Goal: Information Seeking & Learning: Learn about a topic

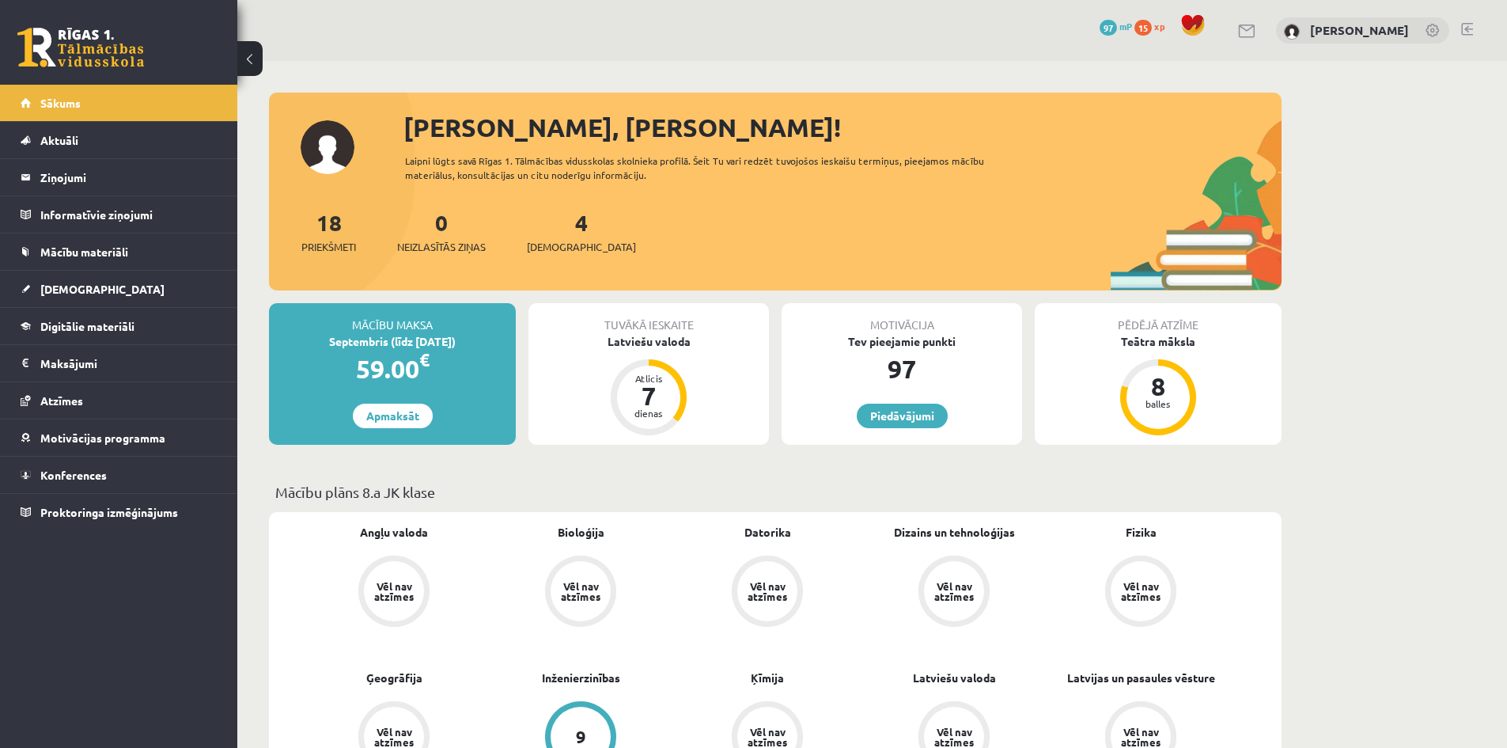
click at [651, 354] on div "Tuvākā ieskaite Latviešu valoda Atlicis 7 dienas" at bounding box center [649, 374] width 241 height 142
click at [653, 349] on div "Tuvākā ieskaite Latviešu valoda Atlicis 7 dienas" at bounding box center [649, 374] width 241 height 142
click at [661, 337] on div "Latviešu valoda" at bounding box center [649, 341] width 241 height 17
click at [662, 337] on div "Latviešu valoda" at bounding box center [649, 341] width 241 height 17
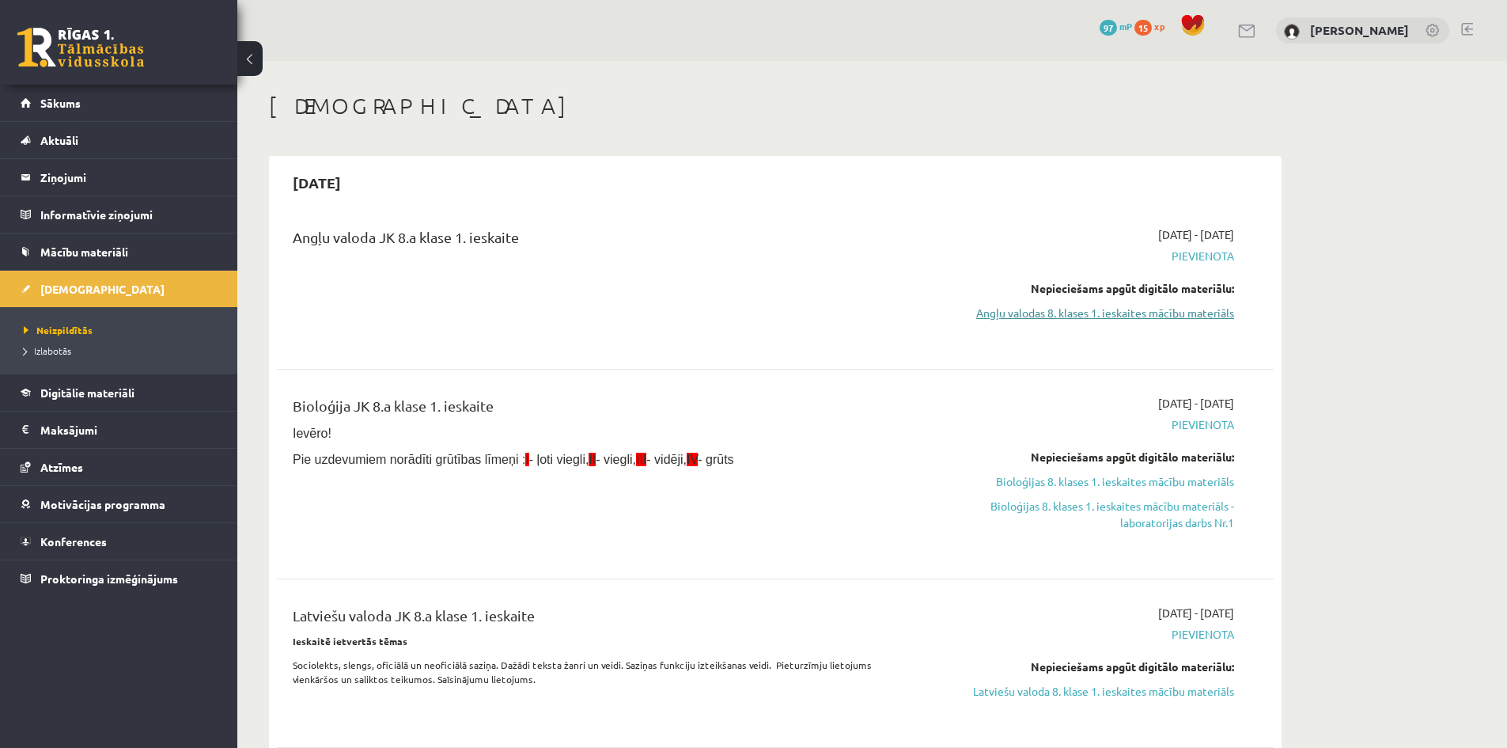
click at [1078, 313] on link "Angļu valodas 8. klases 1. ieskaites mācību materiāls" at bounding box center [1085, 313] width 298 height 17
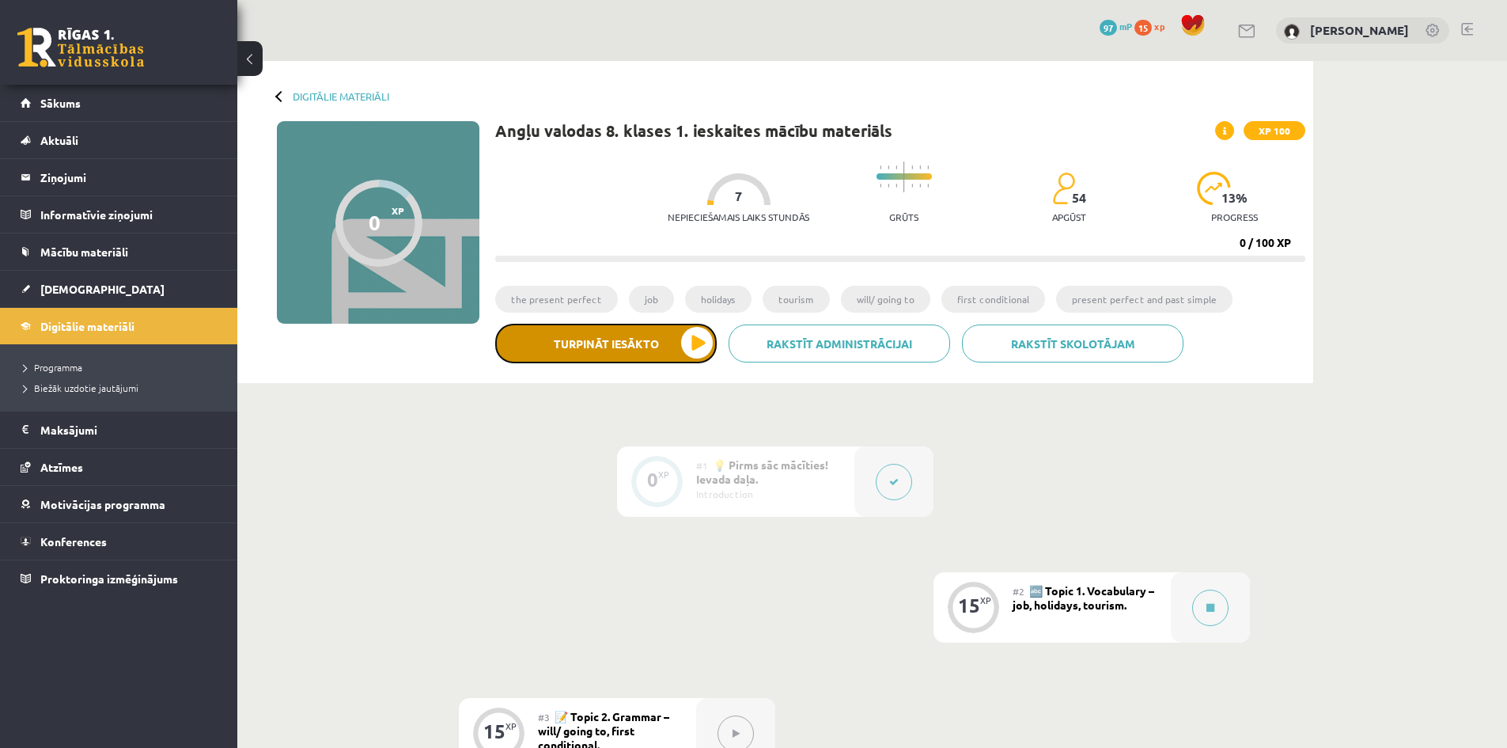
click at [593, 339] on button "Turpināt iesākto" at bounding box center [606, 344] width 222 height 40
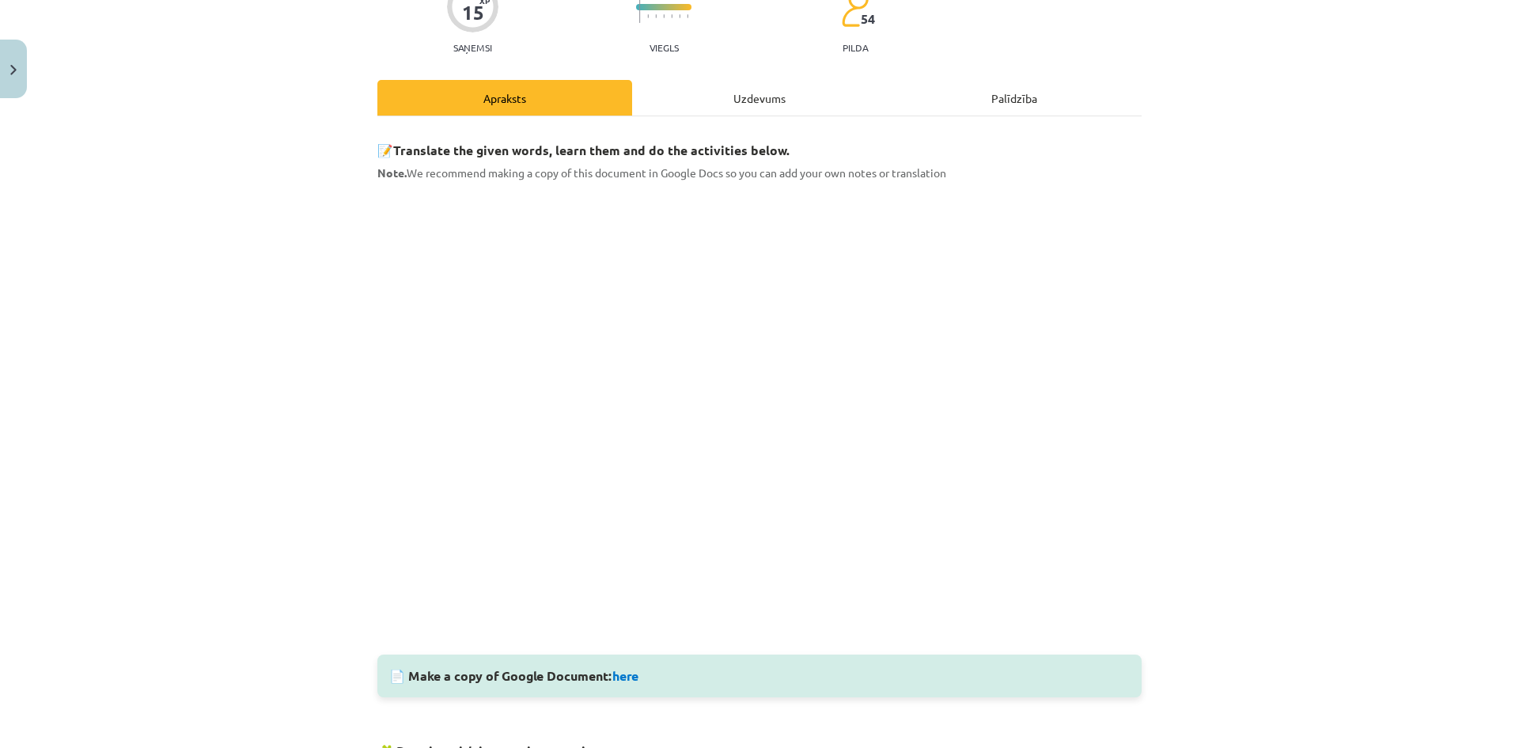
scroll to position [158, 0]
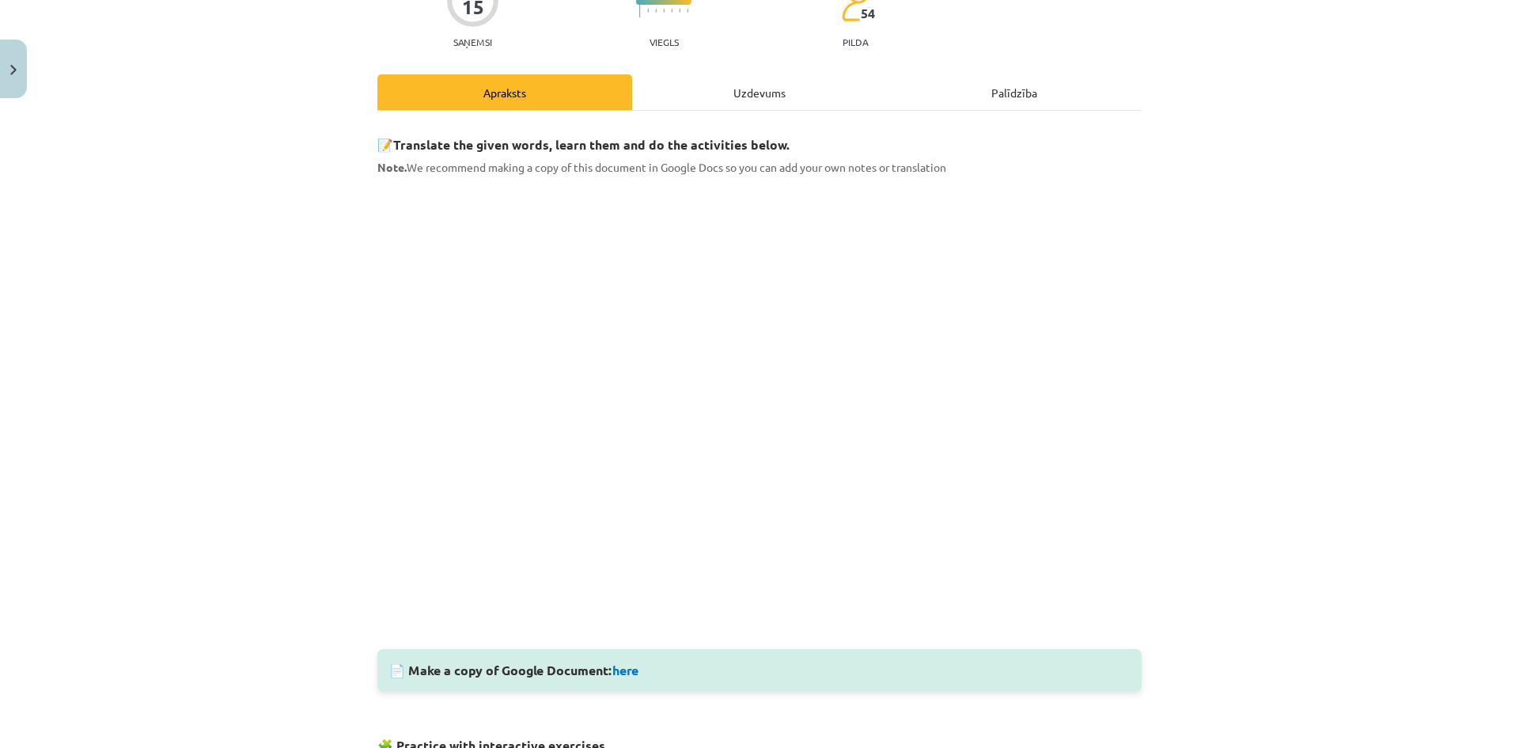
click at [777, 99] on div "Uzdevums" at bounding box center [759, 92] width 255 height 36
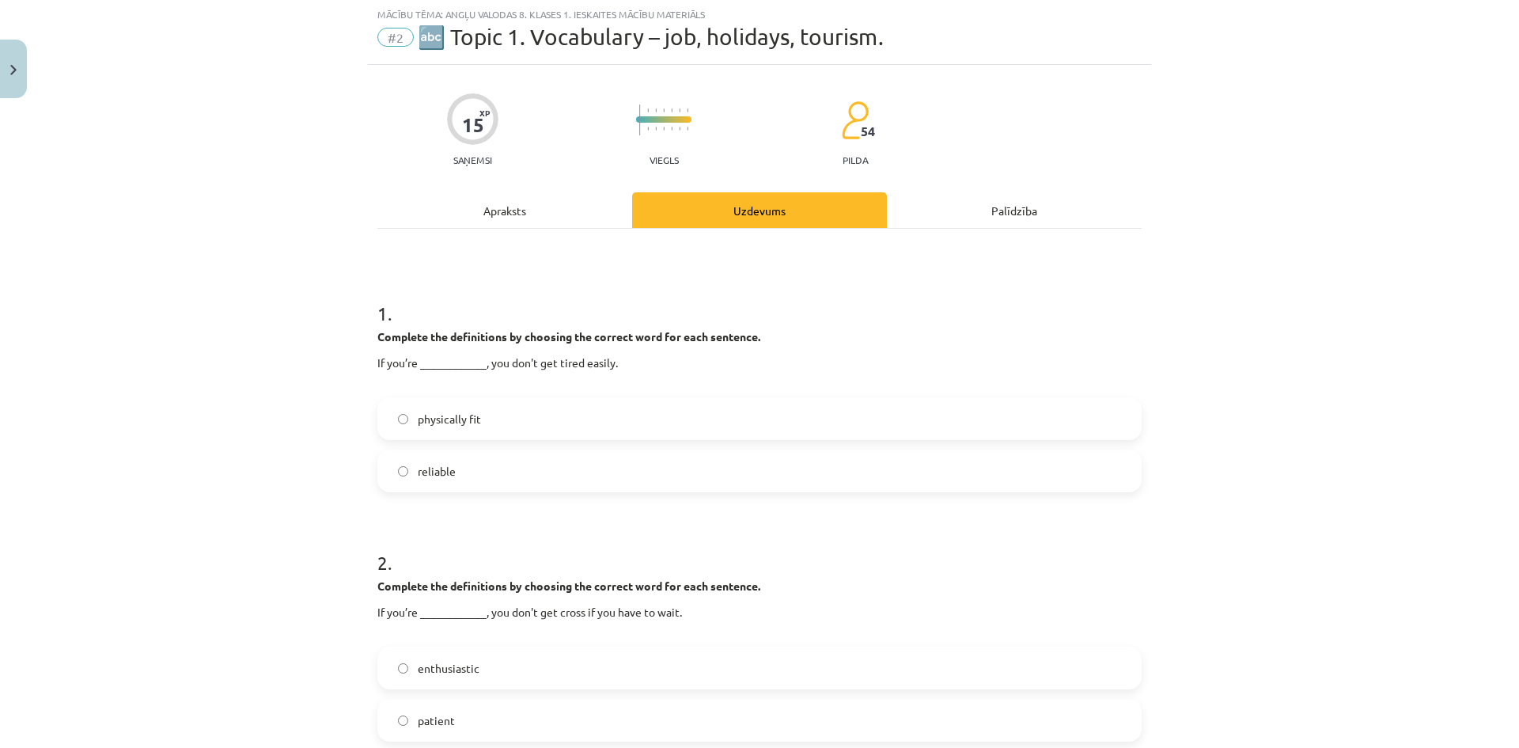
scroll to position [40, 0]
click at [487, 206] on div "Apraksts" at bounding box center [504, 211] width 255 height 36
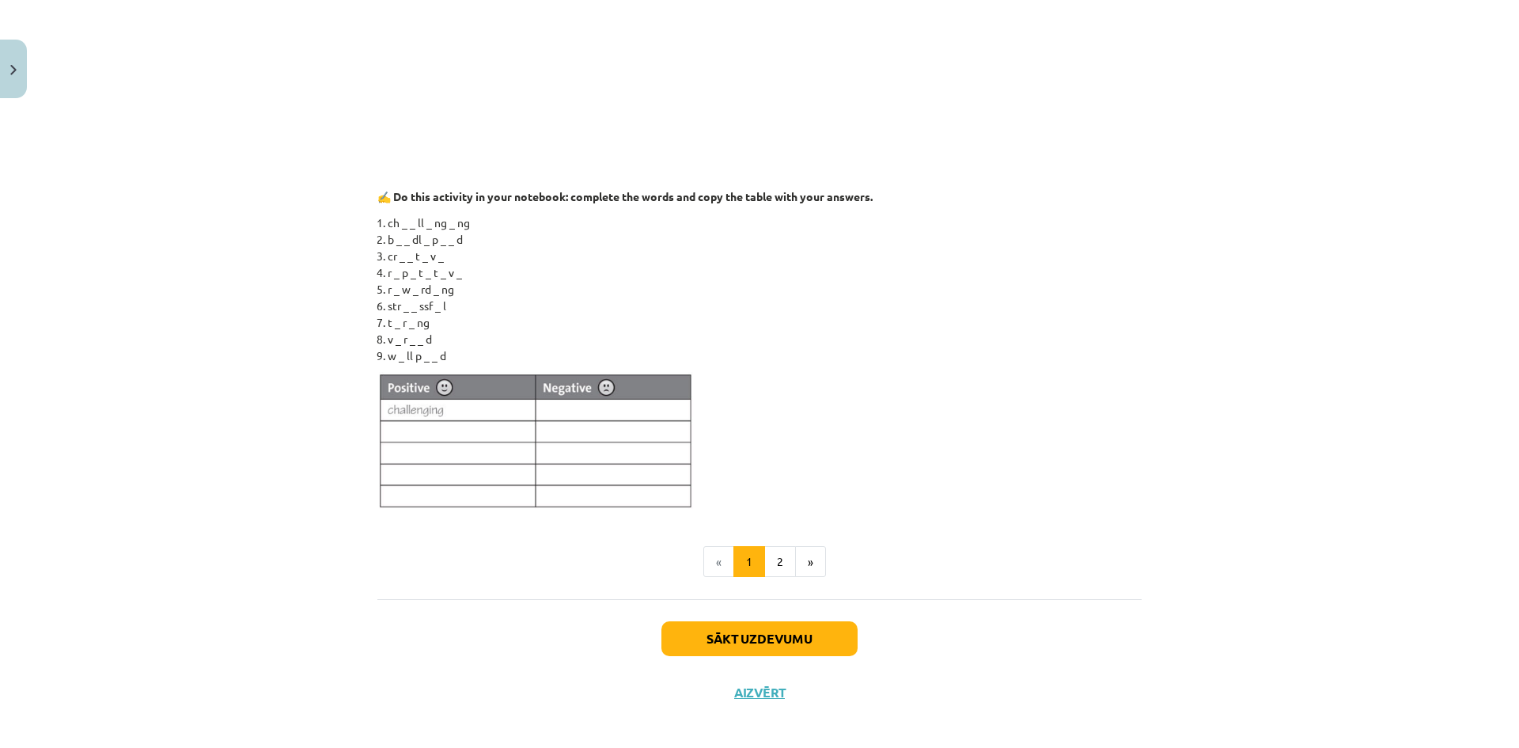
scroll to position [1302, 0]
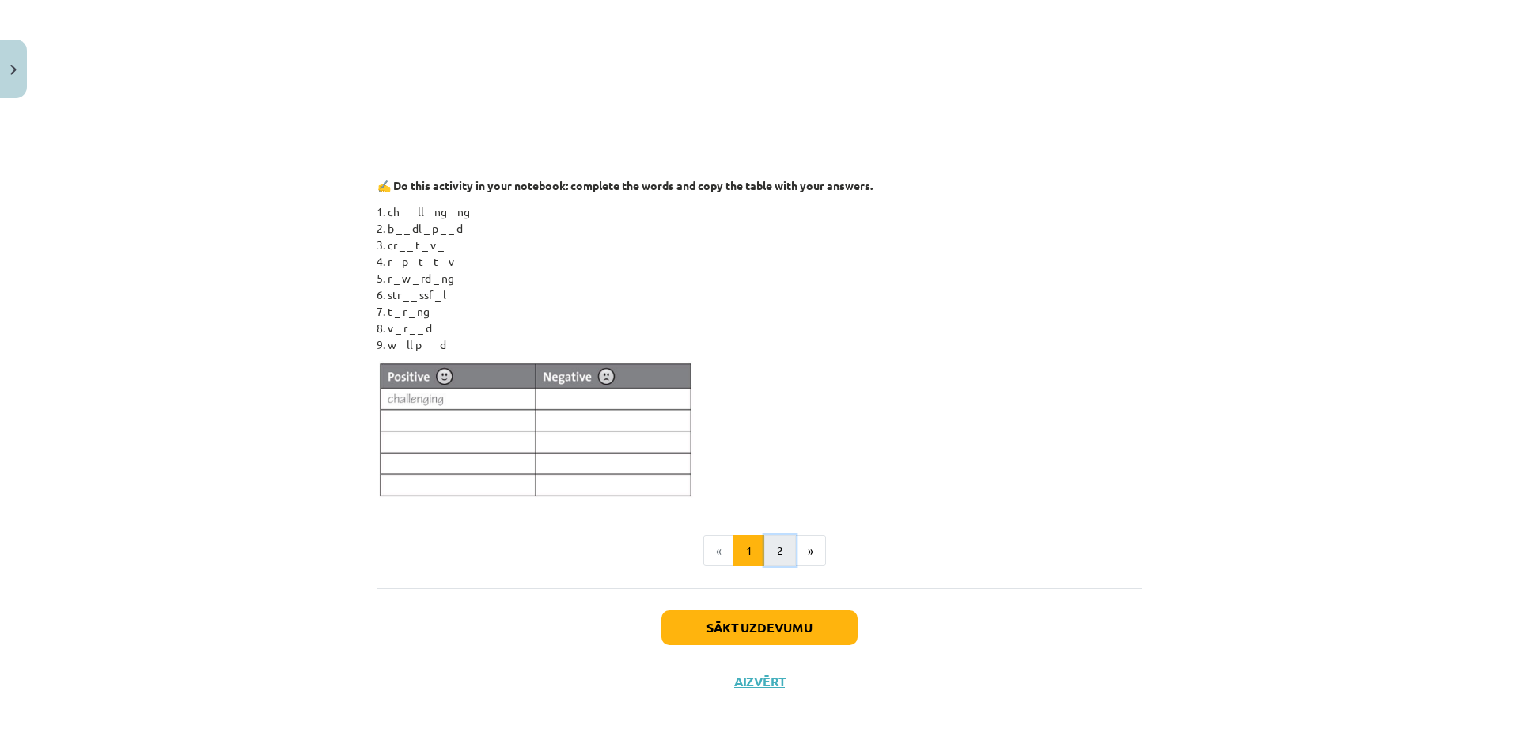
click at [778, 537] on button "2" at bounding box center [780, 551] width 32 height 32
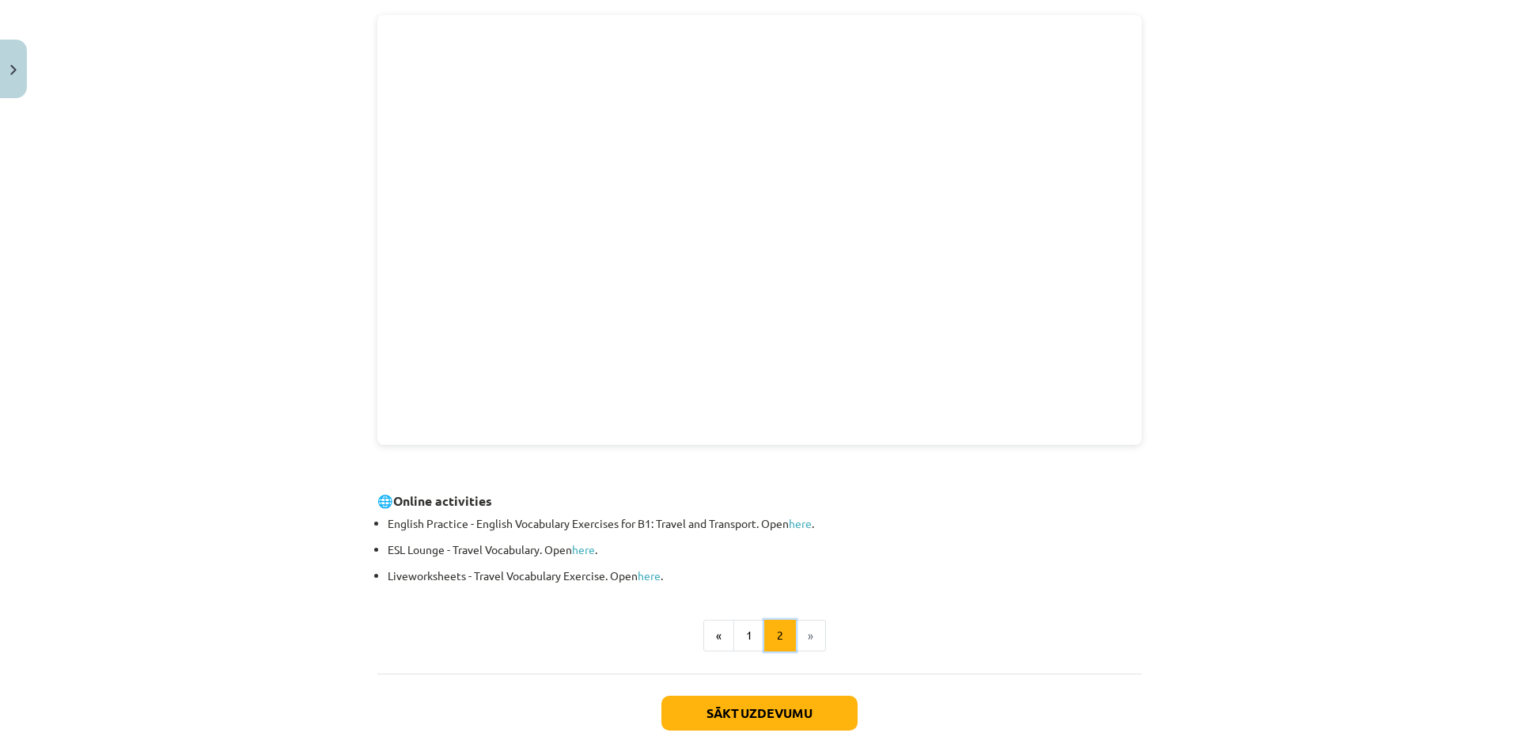
scroll to position [317, 0]
click at [750, 624] on button "1" at bounding box center [750, 634] width 32 height 32
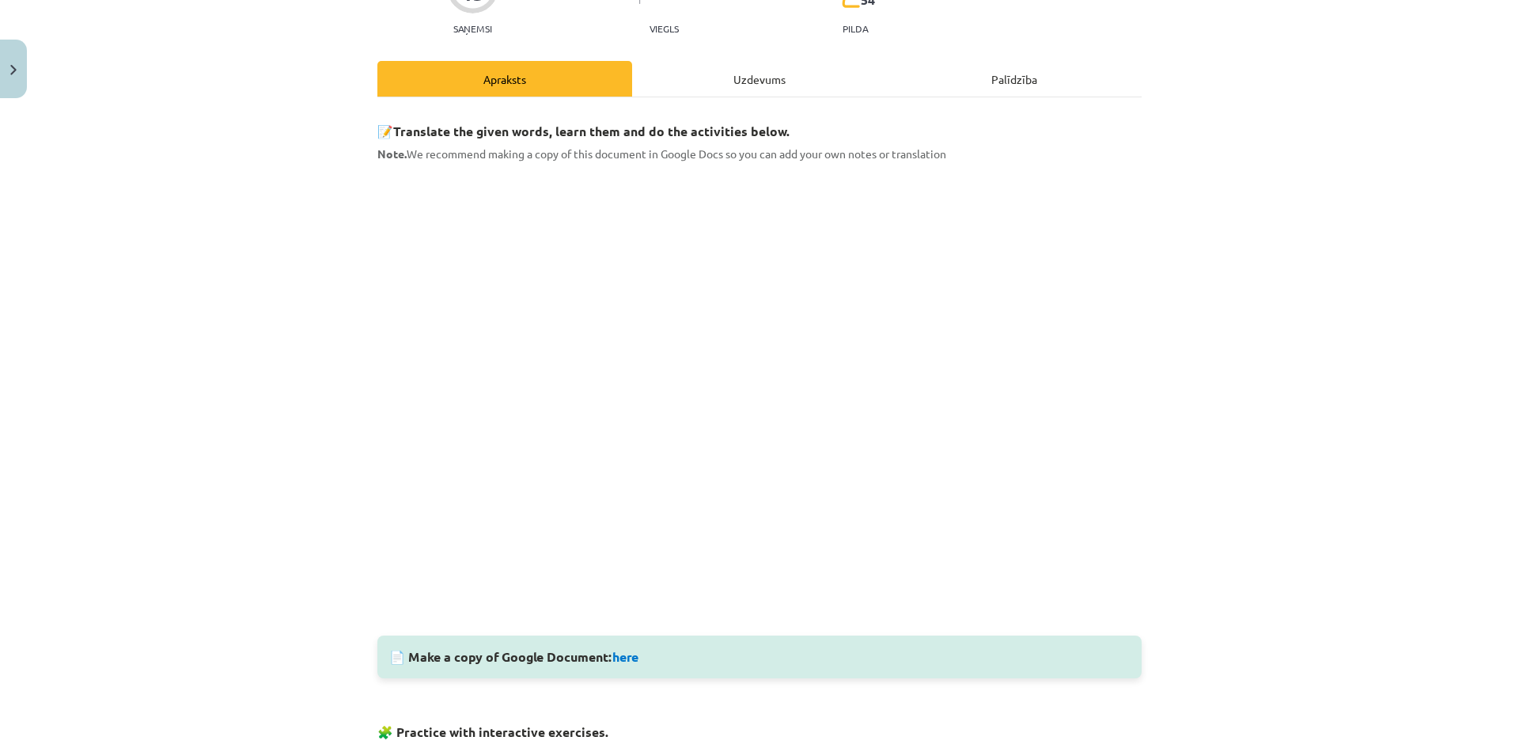
scroll to position [204, 0]
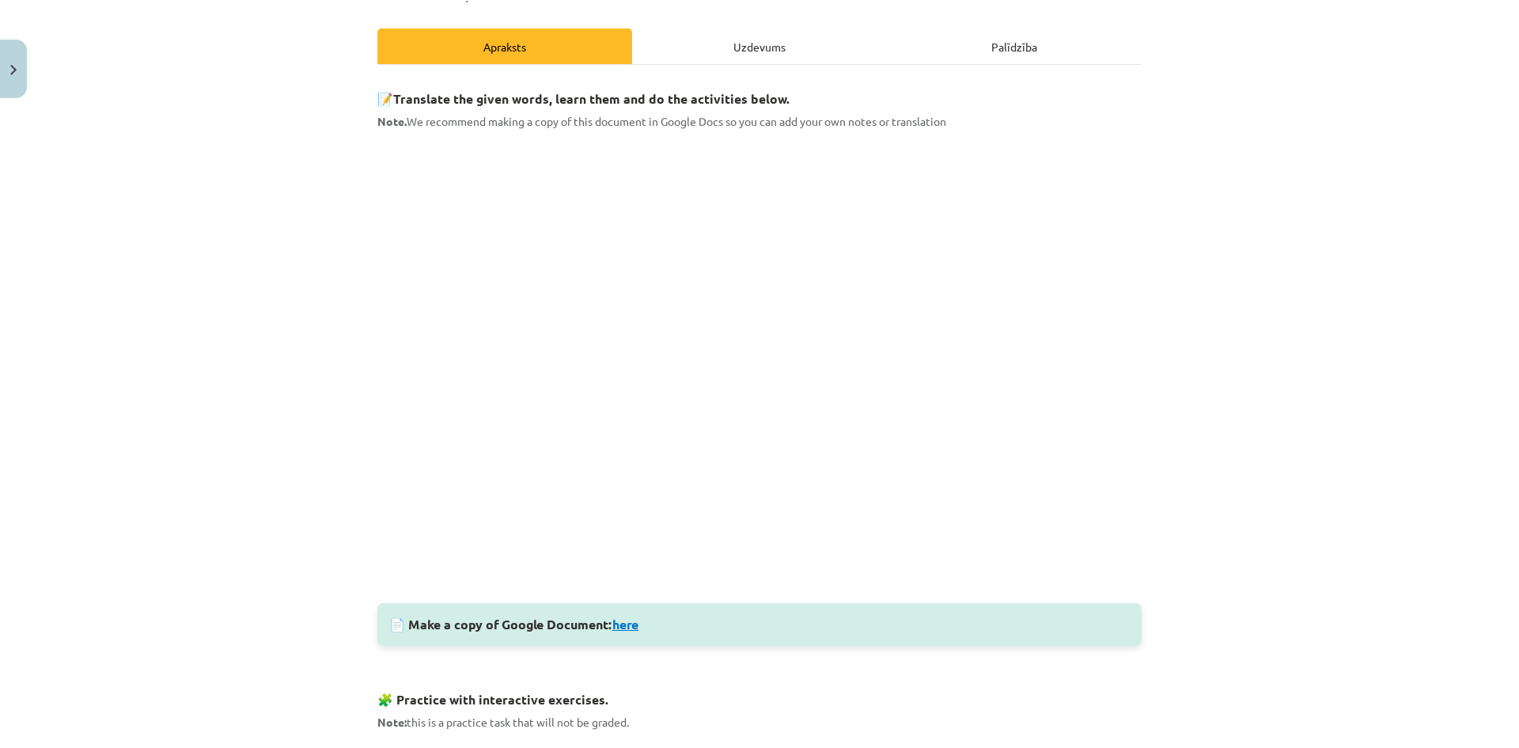
click at [630, 620] on link "here" at bounding box center [625, 624] width 26 height 17
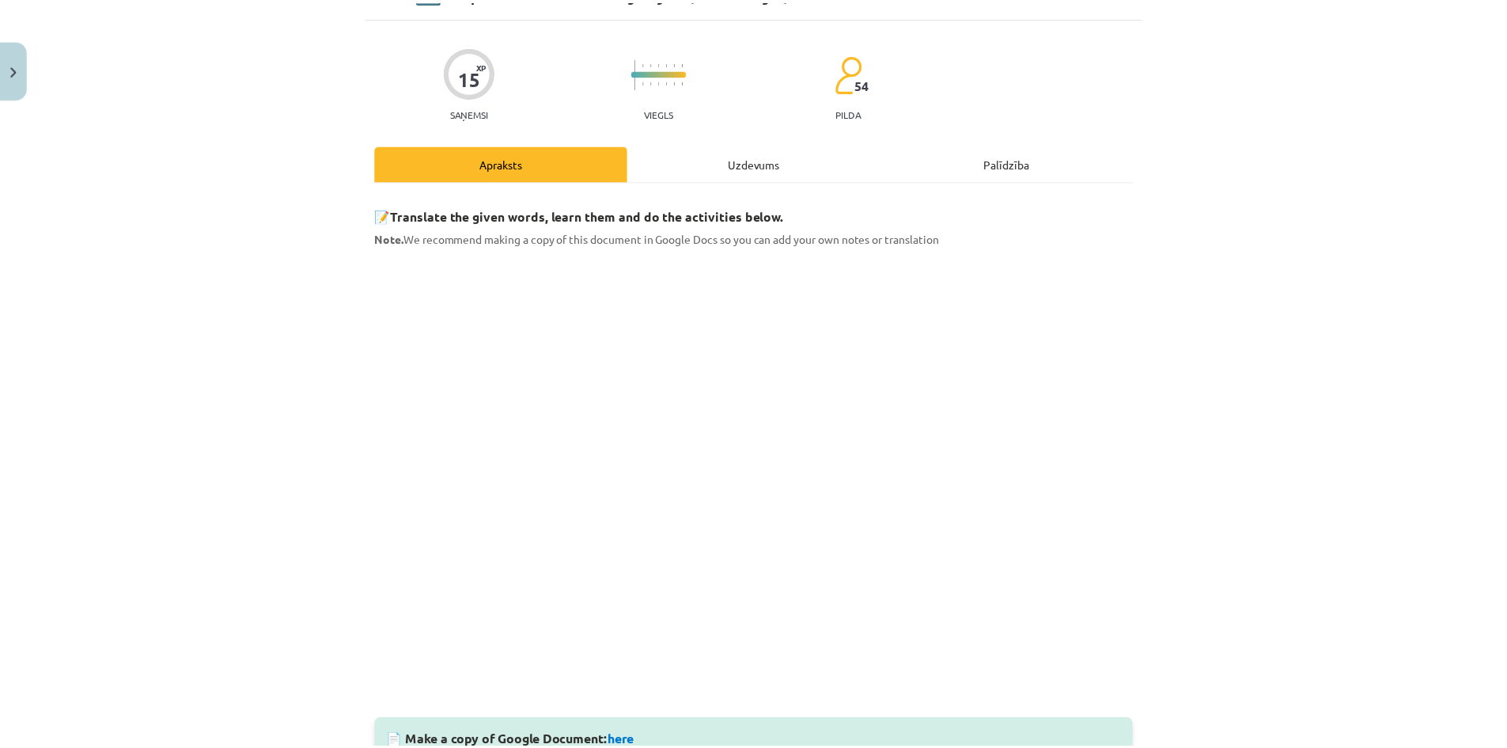
scroll to position [0, 0]
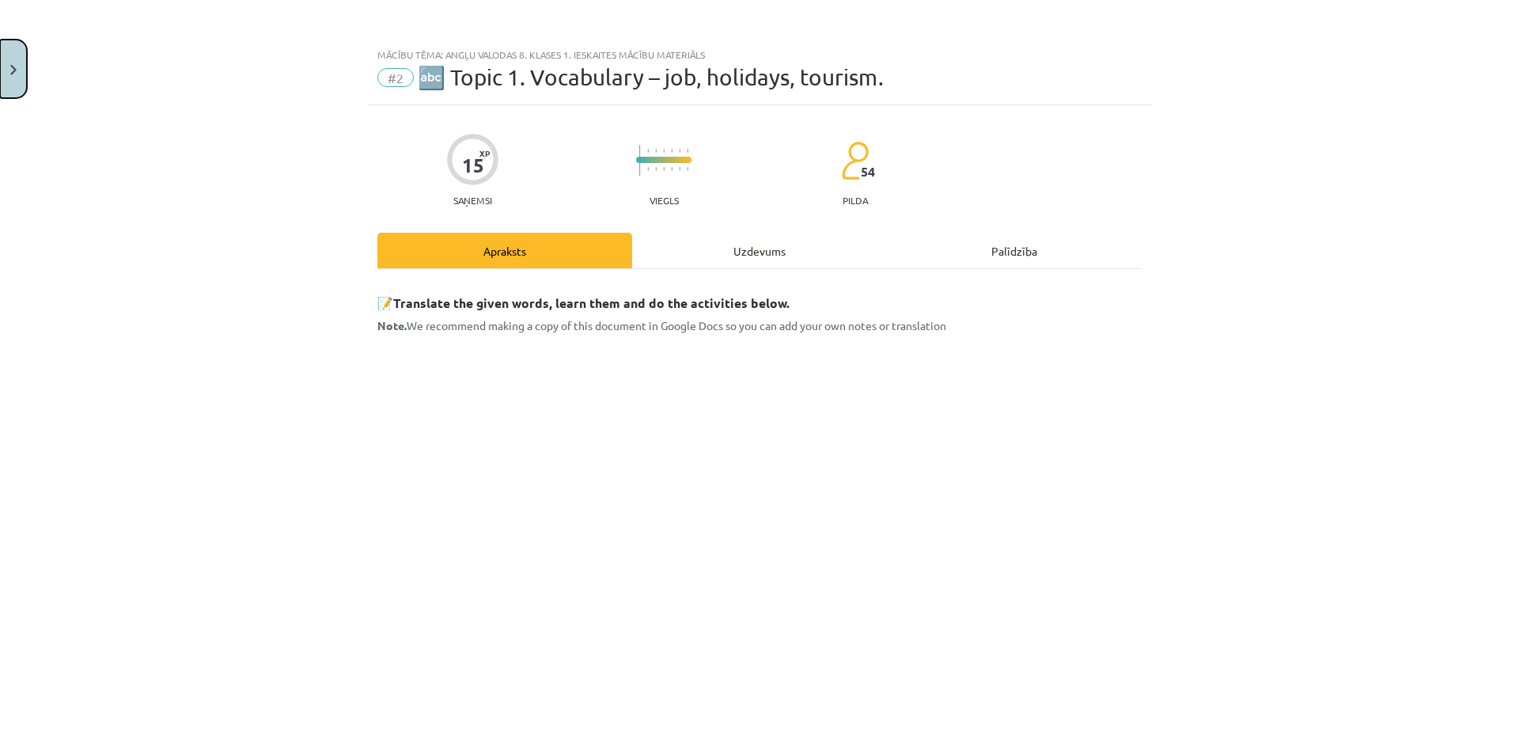
click at [13, 69] on button "Close" at bounding box center [13, 69] width 27 height 59
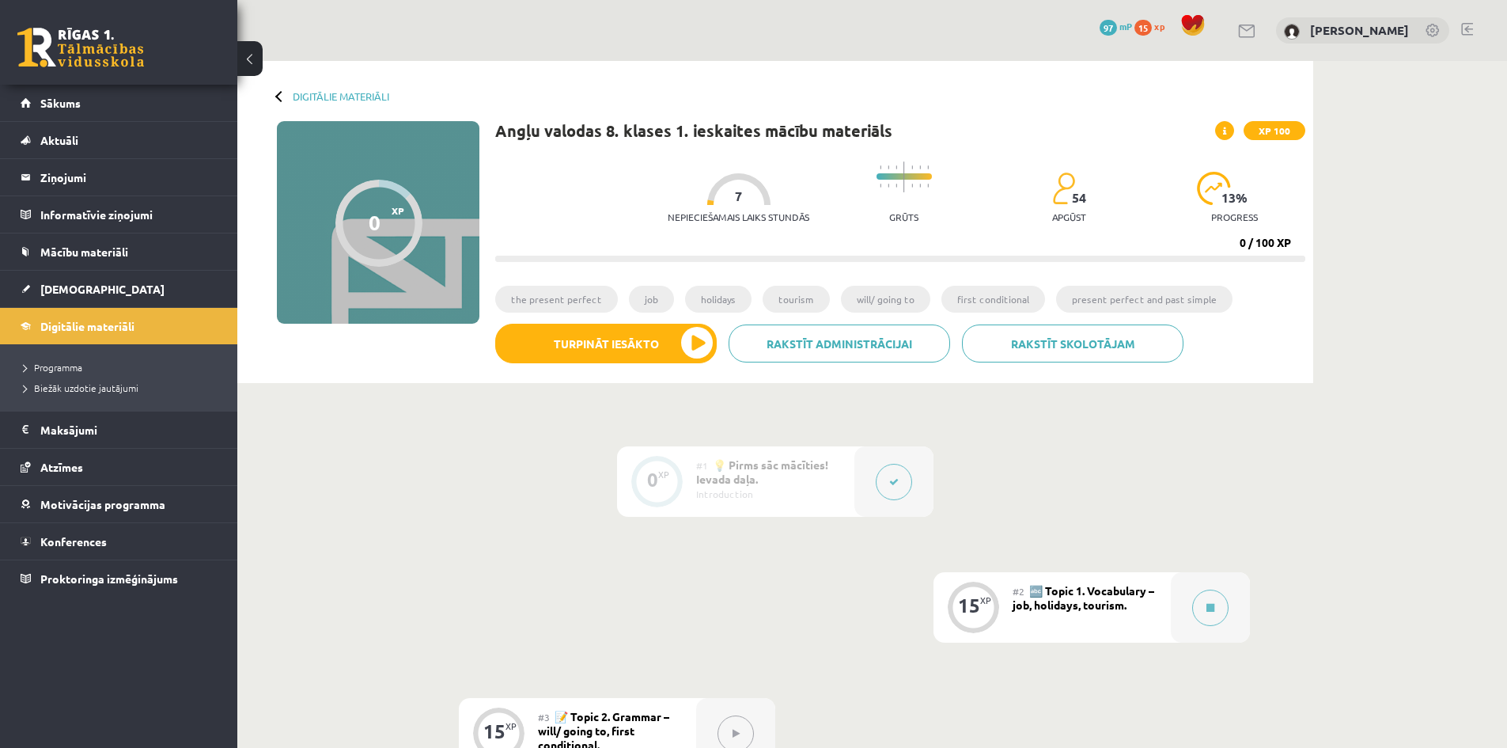
click at [251, 59] on button at bounding box center [249, 58] width 25 height 35
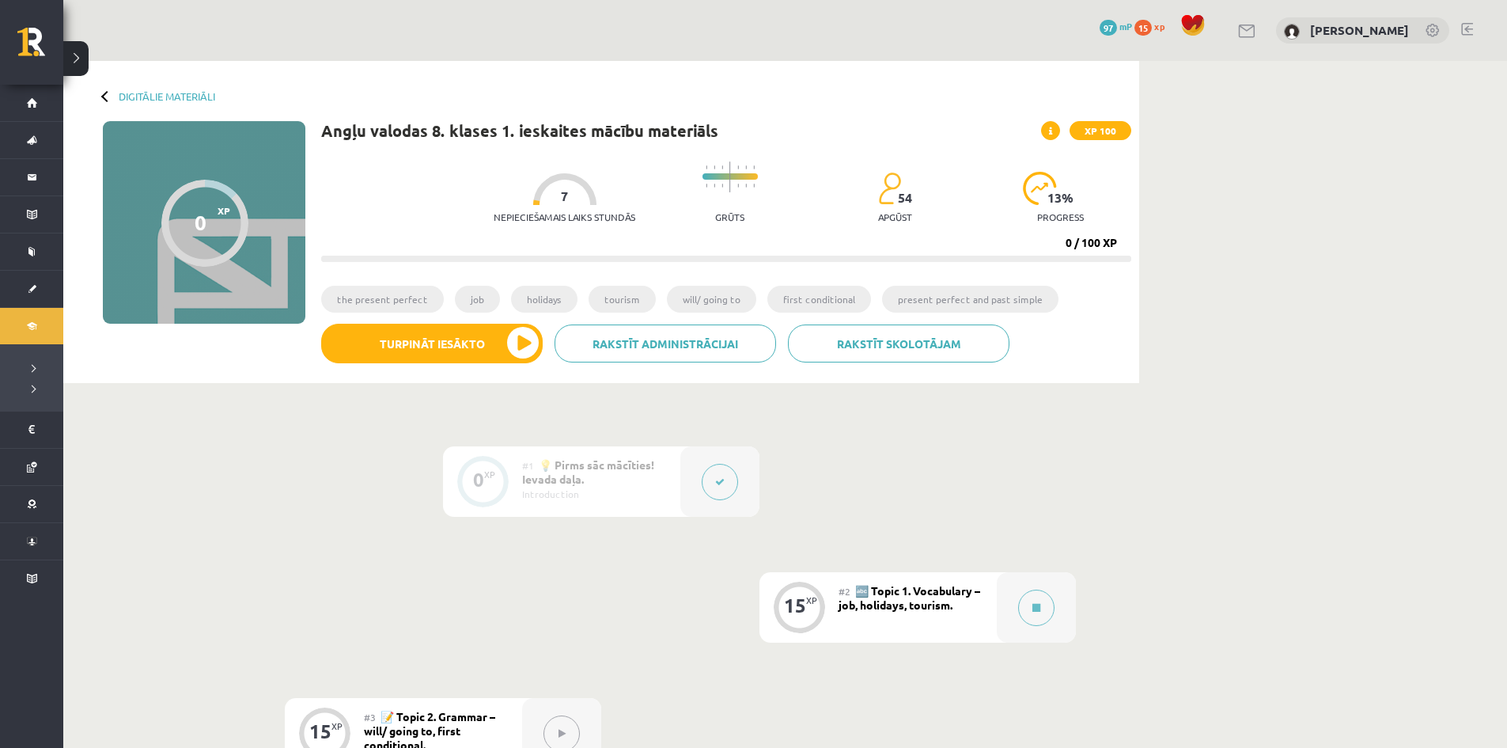
click at [88, 56] on button at bounding box center [75, 58] width 25 height 35
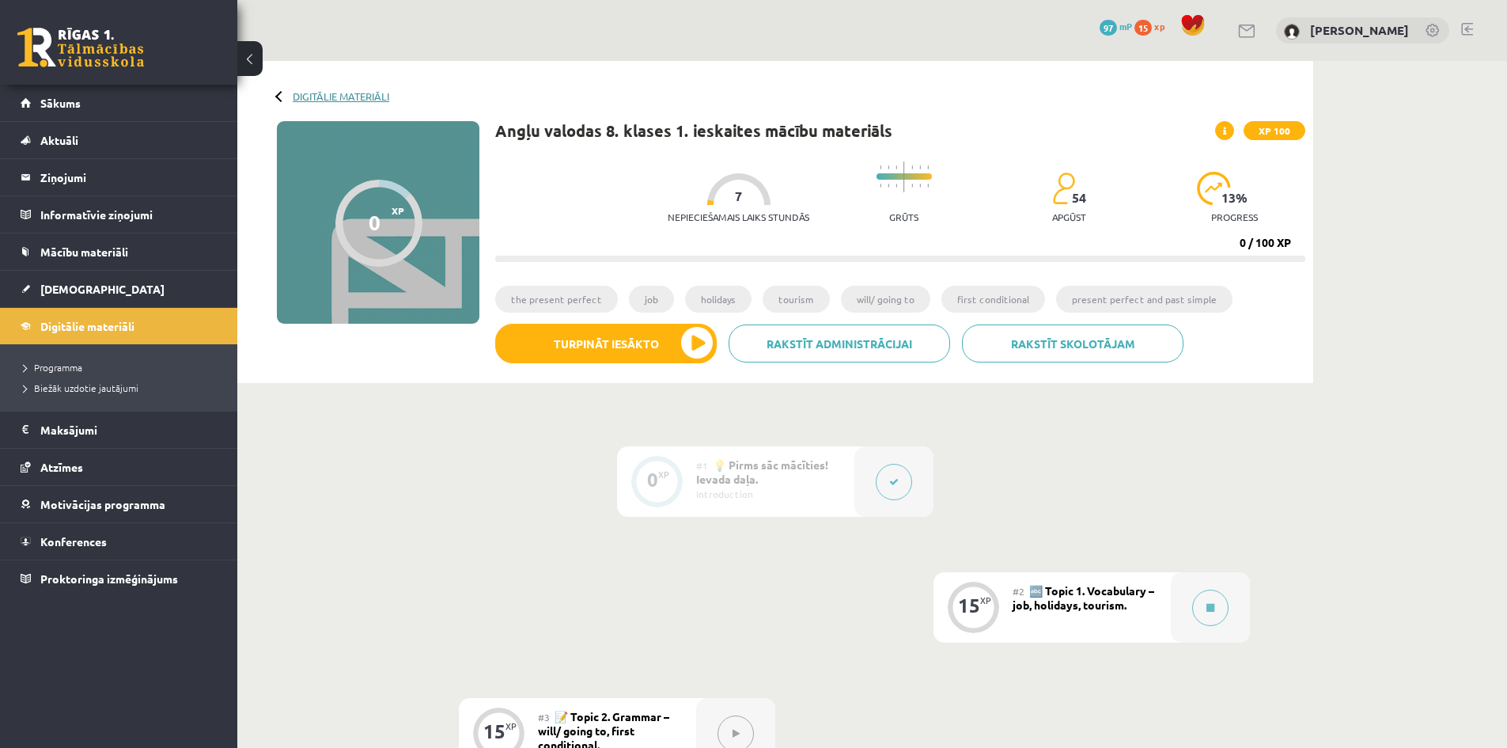
click at [299, 96] on link "Digitālie materiāli" at bounding box center [341, 96] width 97 height 12
